Goal: Browse casually: Explore the website without a specific task or goal

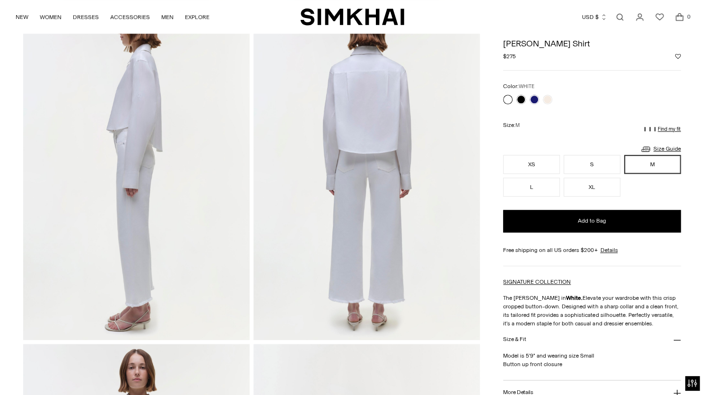
scroll to position [139, 0]
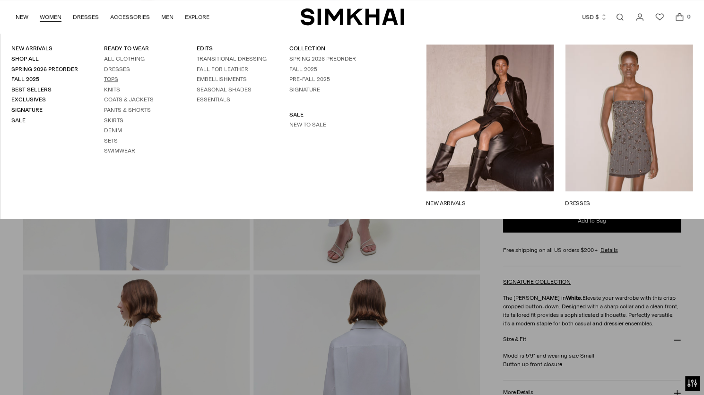
click at [116, 79] on link "Tops" at bounding box center [111, 79] width 14 height 7
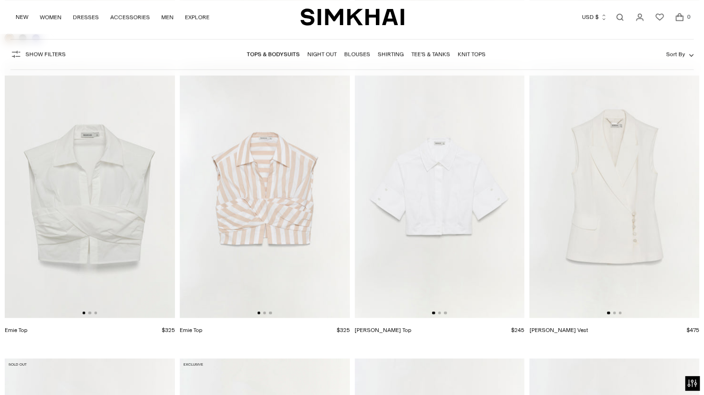
scroll to position [5248, 0]
click at [439, 238] on img at bounding box center [440, 189] width 170 height 255
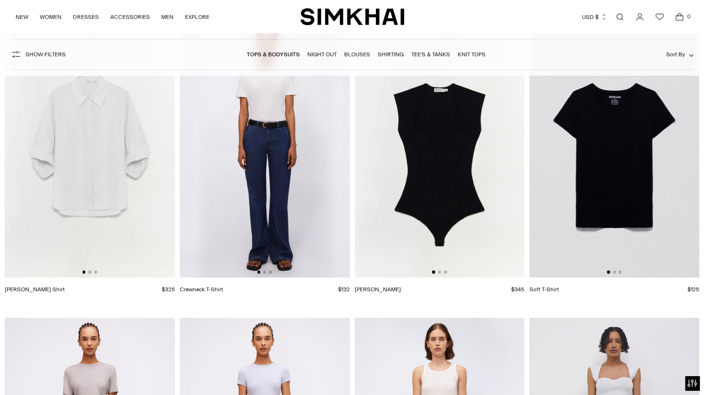
scroll to position [0, 25]
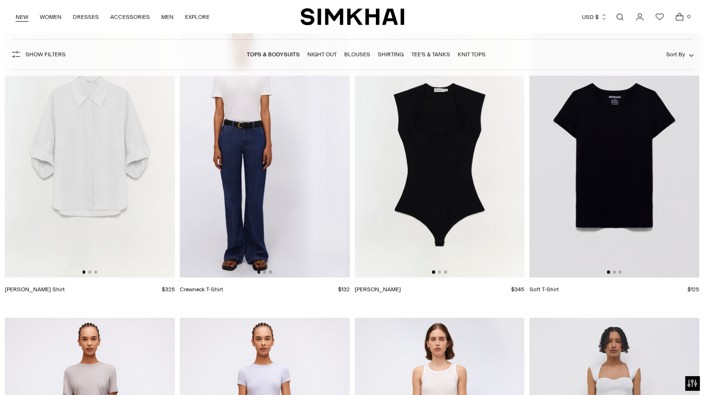
click at [22, 17] on link "NEW" at bounding box center [22, 17] width 13 height 21
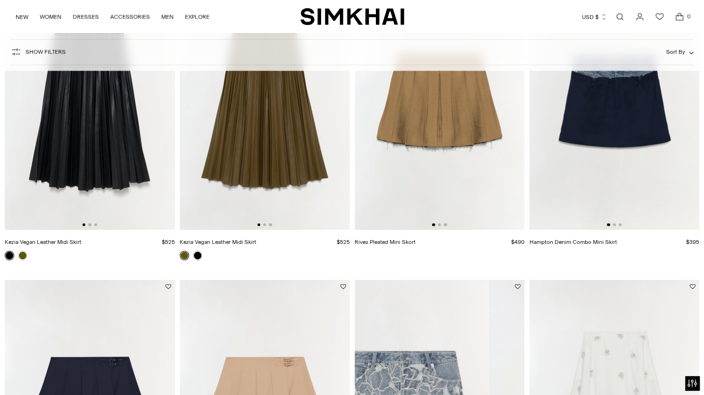
scroll to position [1059, 0]
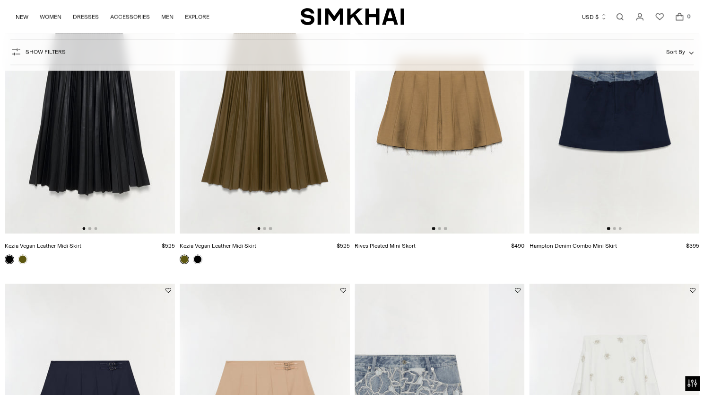
click at [251, 193] on img at bounding box center [265, 106] width 170 height 255
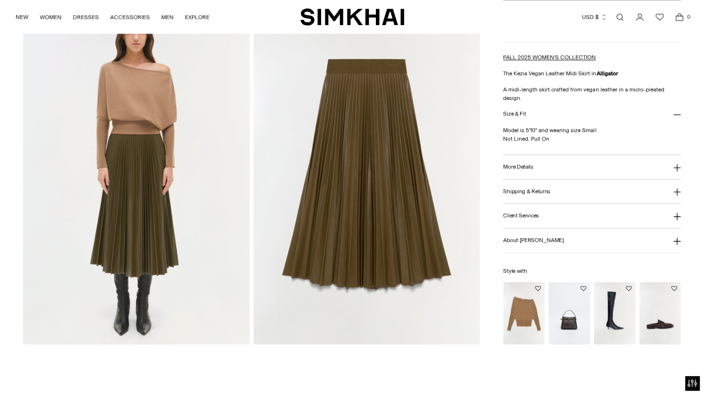
scroll to position [794, 0]
